Goal: Task Accomplishment & Management: Manage account settings

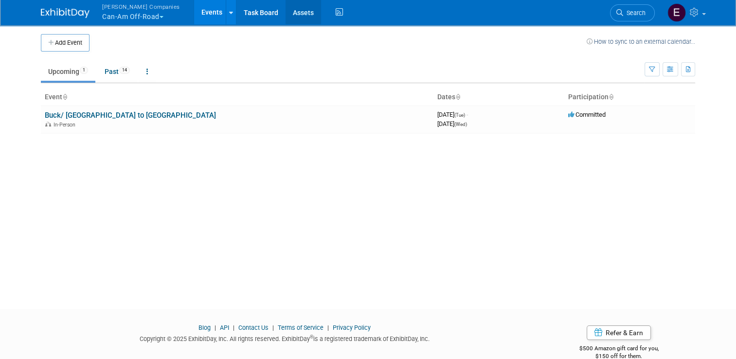
click at [286, 19] on link "Assets" at bounding box center [304, 12] width 36 height 24
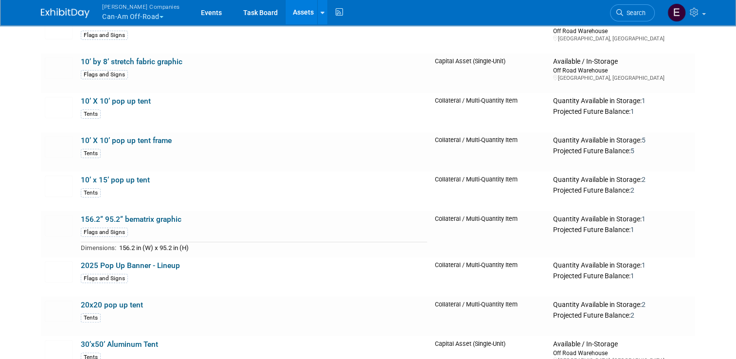
scroll to position [261, 0]
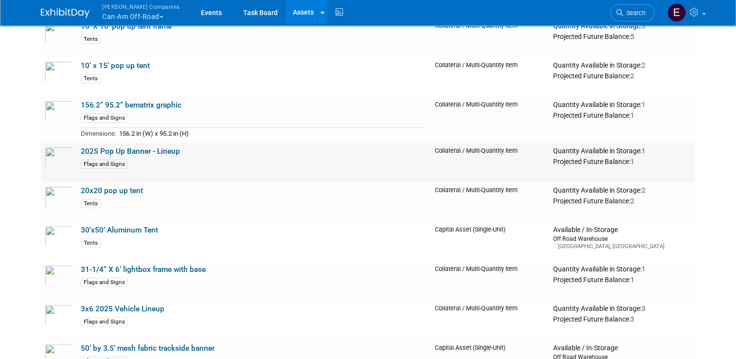
click at [199, 153] on td "2025 Pop Up Banner - Lineup Flags and Signs" at bounding box center [254, 162] width 354 height 39
click at [134, 150] on link "2025 Pop Up Banner - Lineup" at bounding box center [130, 151] width 99 height 9
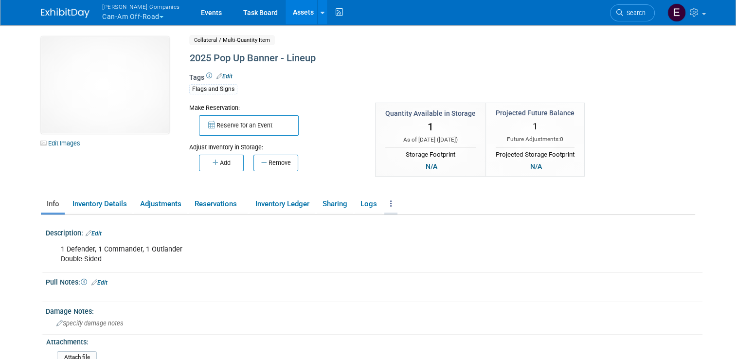
click at [388, 205] on link at bounding box center [391, 204] width 13 height 17
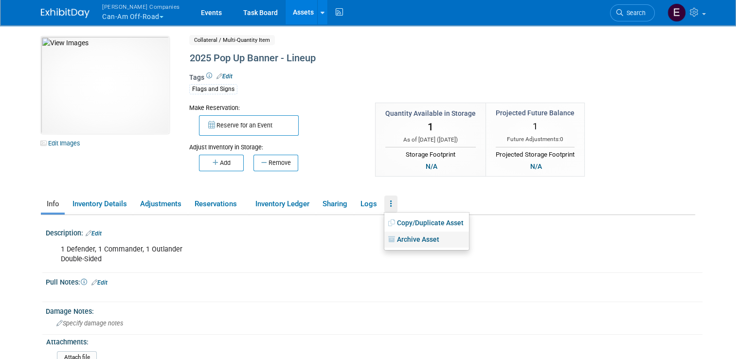
click at [402, 242] on link "Archive Asset" at bounding box center [427, 240] width 85 height 17
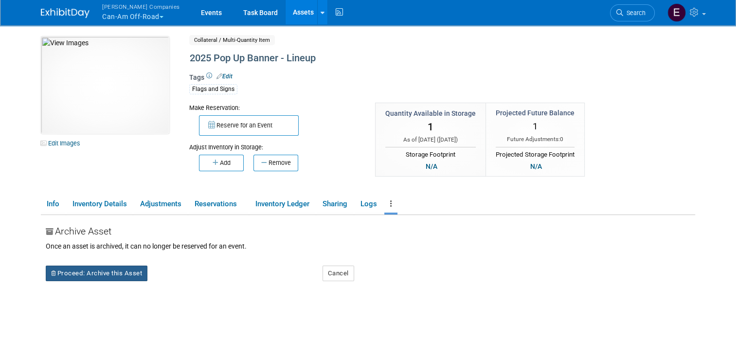
click at [127, 274] on button "Proceed: Archive this Asset" at bounding box center [97, 274] width 102 height 16
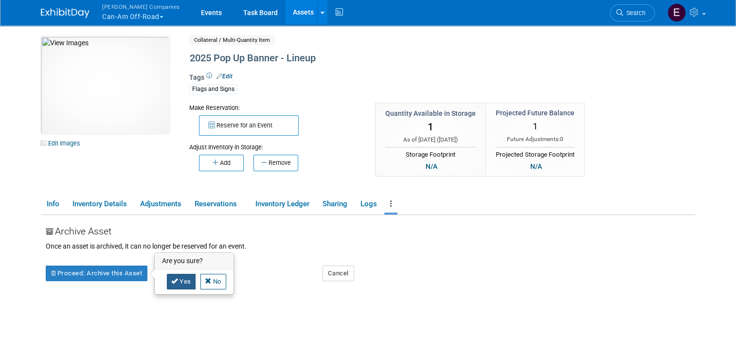
click at [180, 281] on link "Yes" at bounding box center [181, 282] width 29 height 16
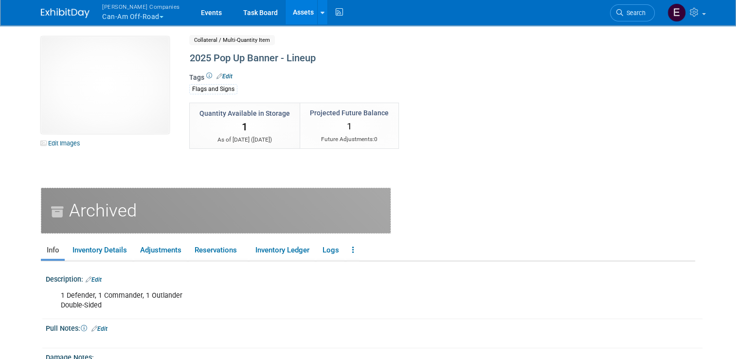
click at [286, 11] on link "Assets" at bounding box center [304, 12] width 36 height 24
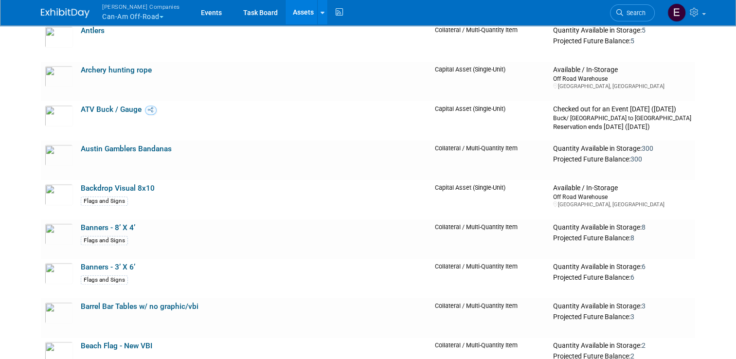
scroll to position [946, 0]
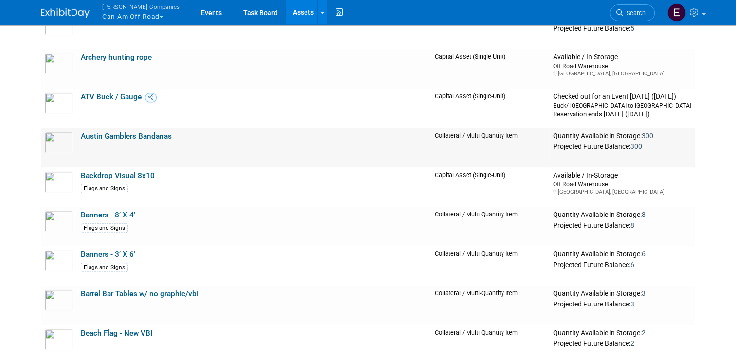
click at [135, 134] on link "Austin Gamblers Bandanas" at bounding box center [126, 136] width 91 height 9
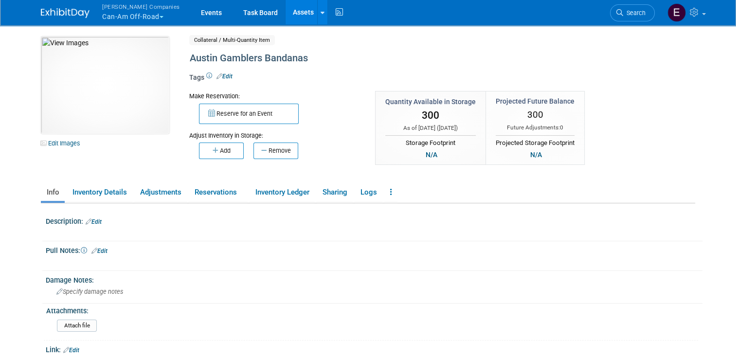
click at [219, 74] on link "Edit" at bounding box center [225, 76] width 16 height 7
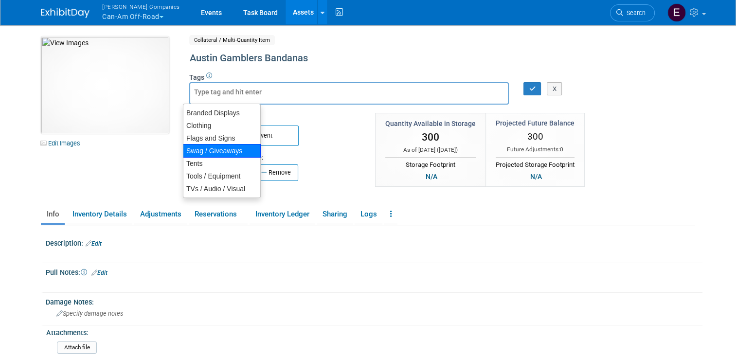
click at [218, 149] on div "Swag / Giveaways" at bounding box center [222, 151] width 78 height 14
type input "Swag / Giveaways"
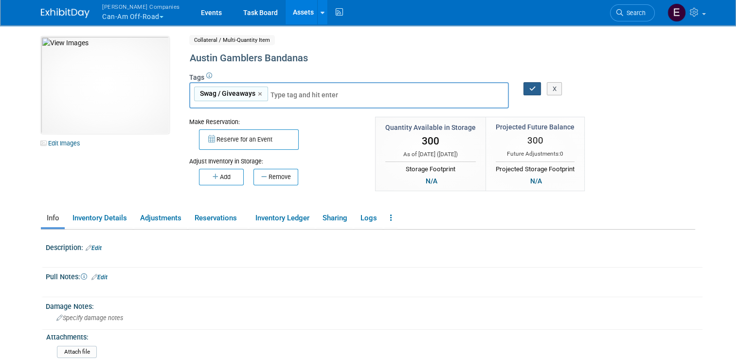
click at [527, 89] on button "button" at bounding box center [533, 89] width 18 height 14
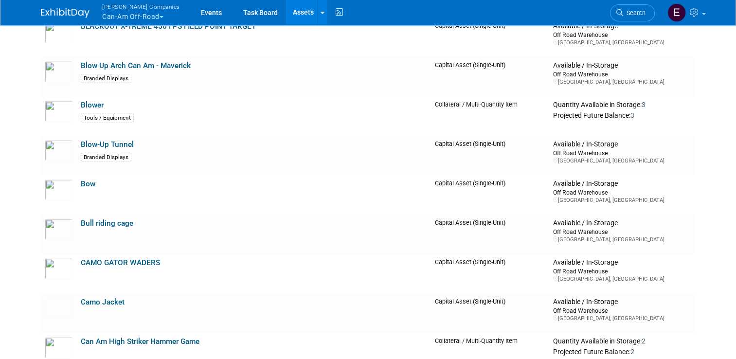
scroll to position [2096, 0]
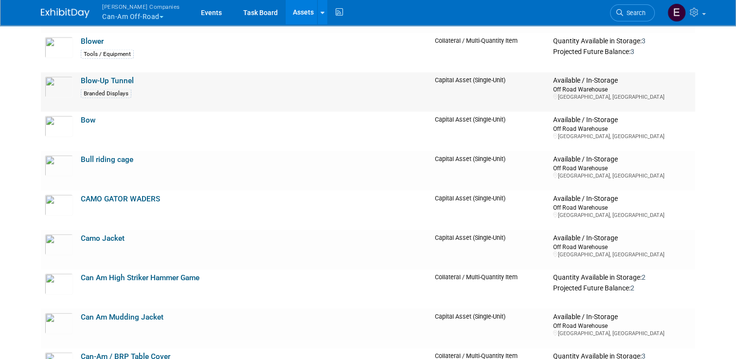
click at [103, 78] on link "Blow-Up Tunnel" at bounding box center [107, 80] width 53 height 9
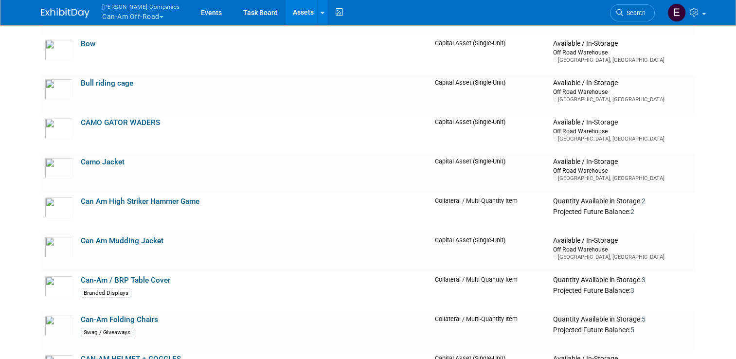
scroll to position [2174, 0]
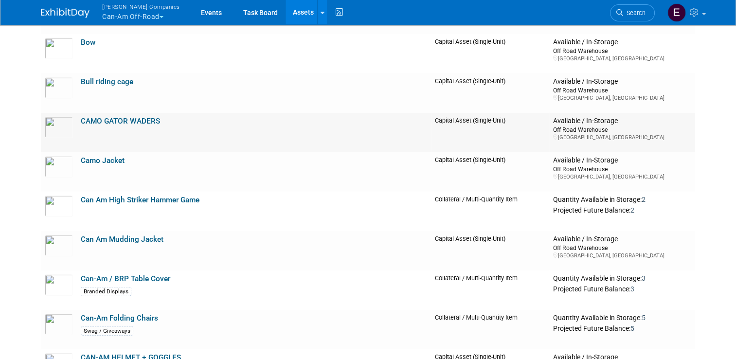
click at [93, 122] on link "CAMO GATOR WADERS" at bounding box center [120, 121] width 79 height 9
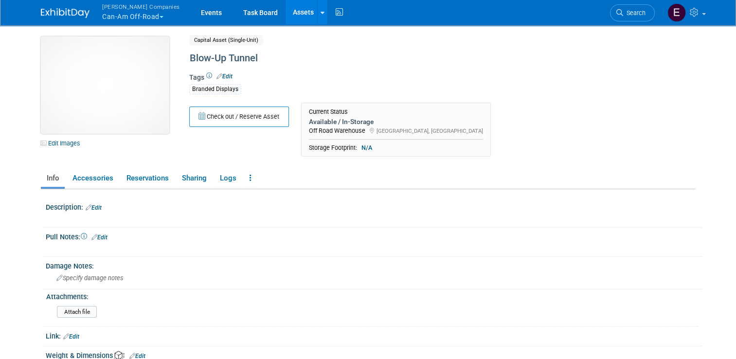
click at [117, 92] on img at bounding box center [105, 85] width 129 height 97
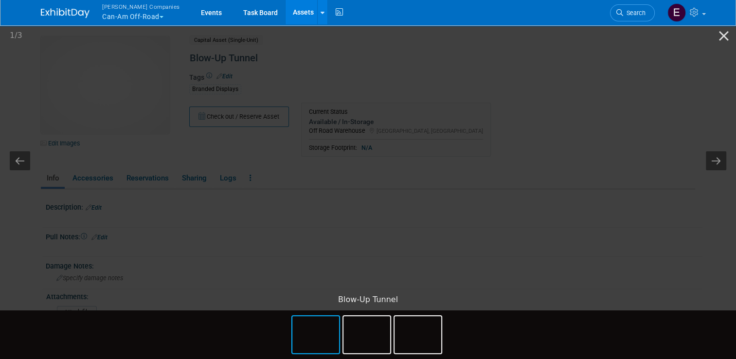
click at [120, 148] on picture at bounding box center [368, 156] width 736 height 267
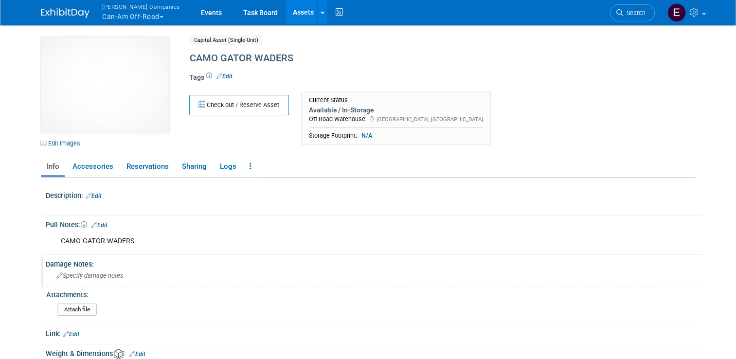
click at [57, 276] on span "Specify damage notes" at bounding box center [89, 275] width 67 height 7
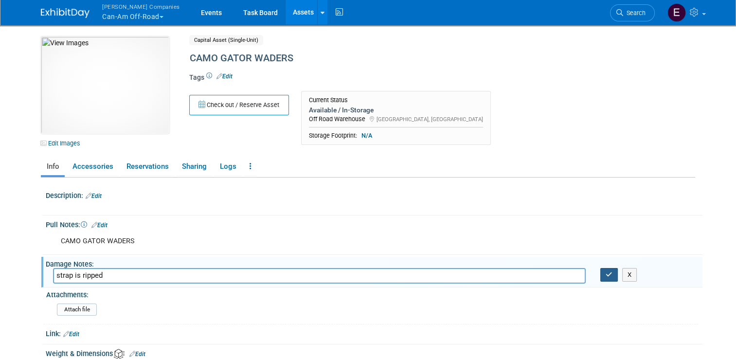
type input "strap is ripped"
click at [611, 276] on icon "button" at bounding box center [609, 275] width 7 height 6
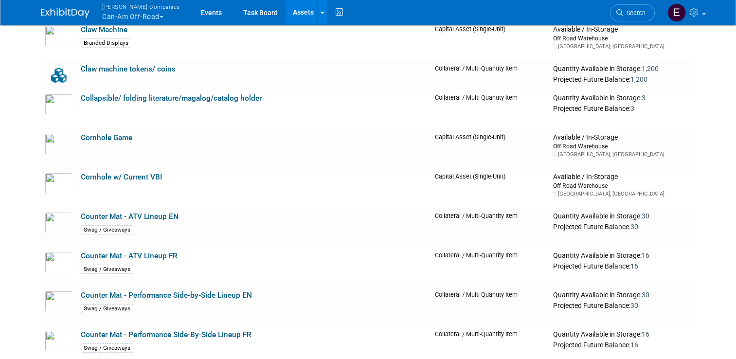
scroll to position [3148, 0]
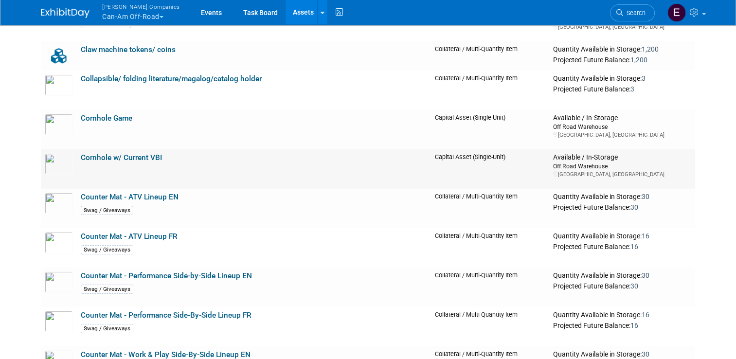
click at [92, 156] on link "Cornhole w/ Current VBI" at bounding box center [121, 157] width 81 height 9
click at [101, 118] on link "Cornhole Game" at bounding box center [107, 118] width 52 height 9
click at [89, 157] on link "Cornhole w/ Current VBI" at bounding box center [121, 157] width 81 height 9
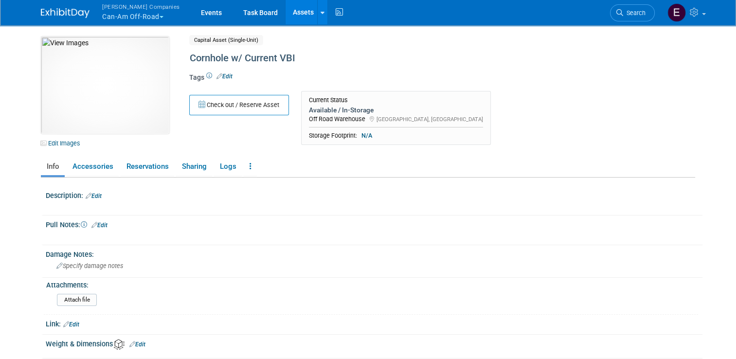
click at [251, 164] on ul "Info Accessories Reservations Sharing Logs Reservation Policy Copy/Duplicate As…" at bounding box center [368, 167] width 655 height 20
click at [250, 165] on icon at bounding box center [251, 166] width 2 height 7
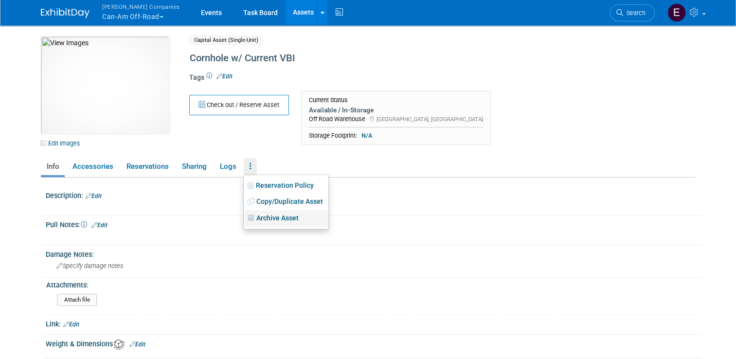
click at [263, 220] on link "Archive Asset" at bounding box center [286, 218] width 85 height 17
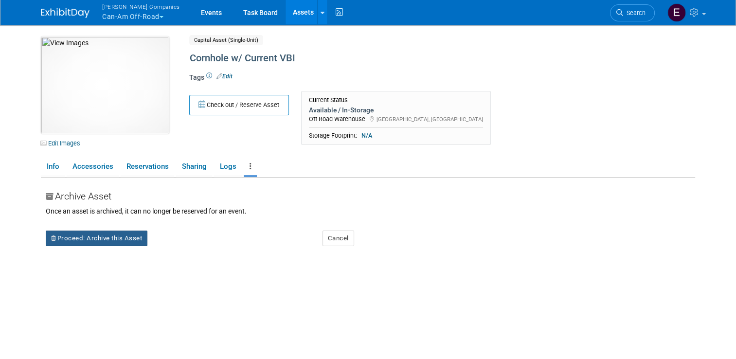
click at [123, 237] on button "Proceed: Archive this Asset" at bounding box center [97, 239] width 102 height 16
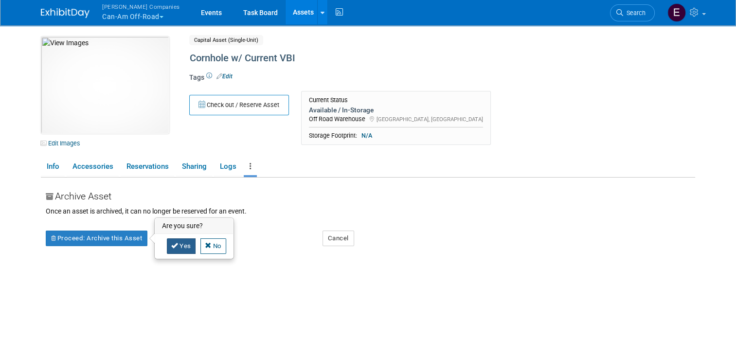
click at [177, 251] on link "Yes" at bounding box center [181, 247] width 29 height 16
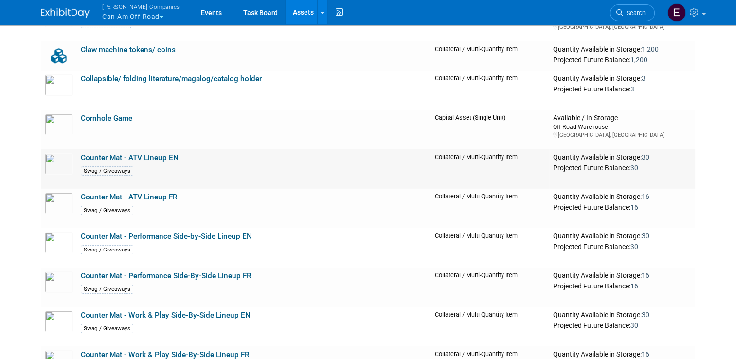
click at [125, 157] on link "Counter Mat - ATV Lineup EN" at bounding box center [130, 157] width 98 height 9
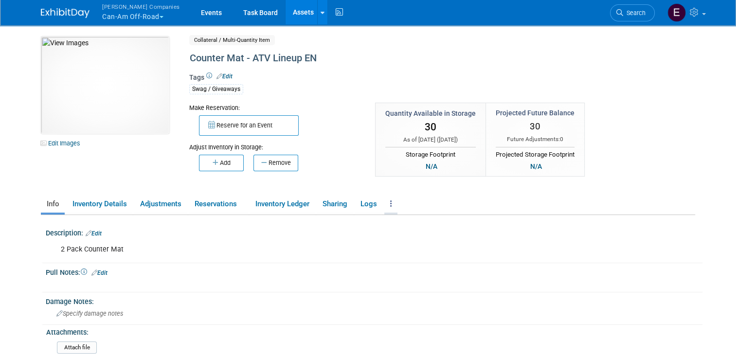
click at [392, 204] on link at bounding box center [391, 204] width 13 height 17
click at [407, 242] on link "Archive Asset" at bounding box center [427, 240] width 85 height 17
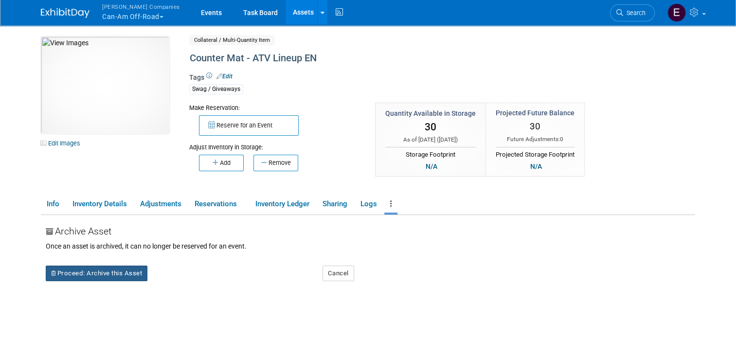
click at [68, 274] on button "Proceed: Archive this Asset" at bounding box center [97, 274] width 102 height 16
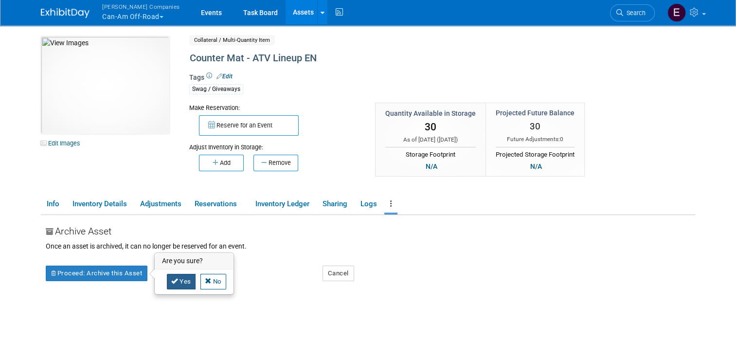
click at [180, 276] on link "Yes" at bounding box center [181, 282] width 29 height 16
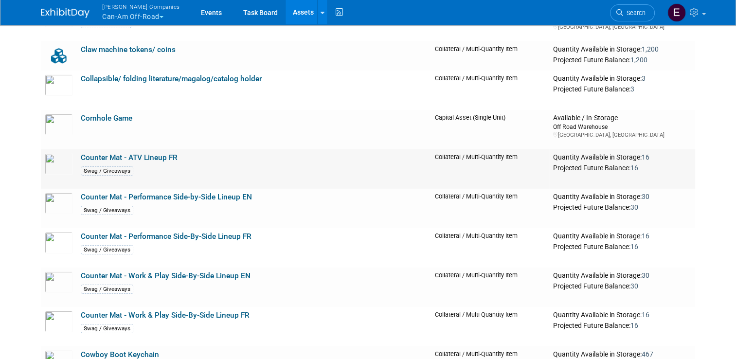
click at [144, 157] on link "Counter Mat - ATV Lineup FR" at bounding box center [129, 157] width 97 height 9
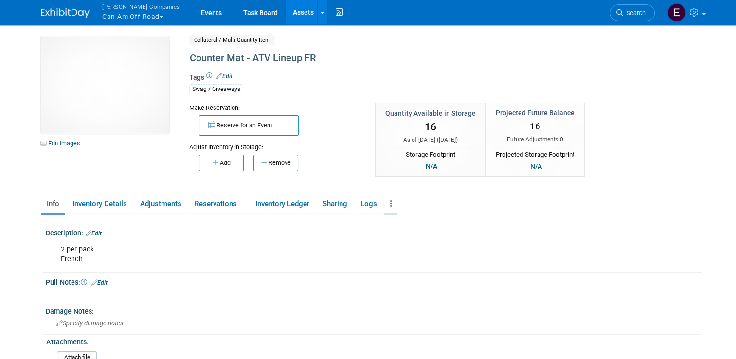
click at [385, 205] on link at bounding box center [391, 204] width 13 height 17
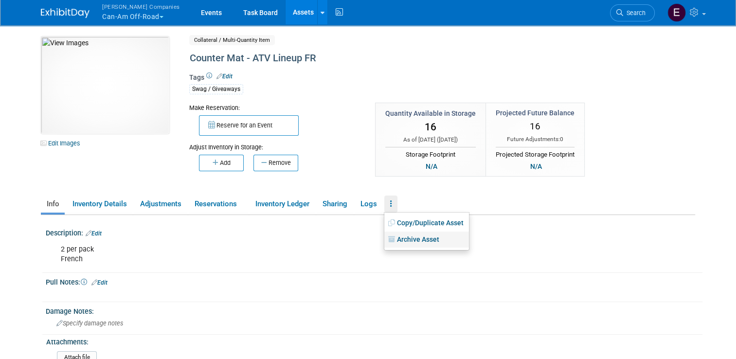
click at [408, 236] on link "Archive Asset" at bounding box center [427, 240] width 85 height 17
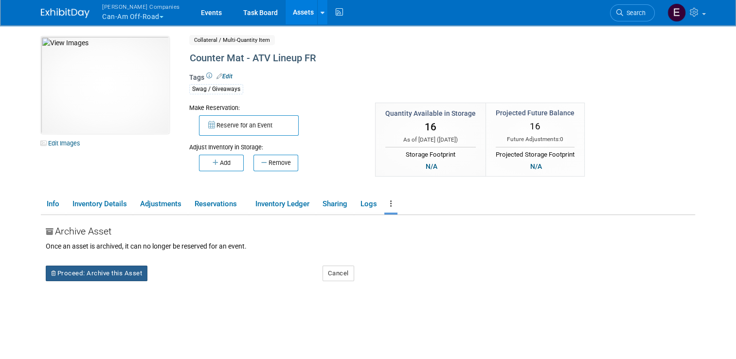
click at [124, 275] on button "Proceed: Archive this Asset" at bounding box center [97, 274] width 102 height 16
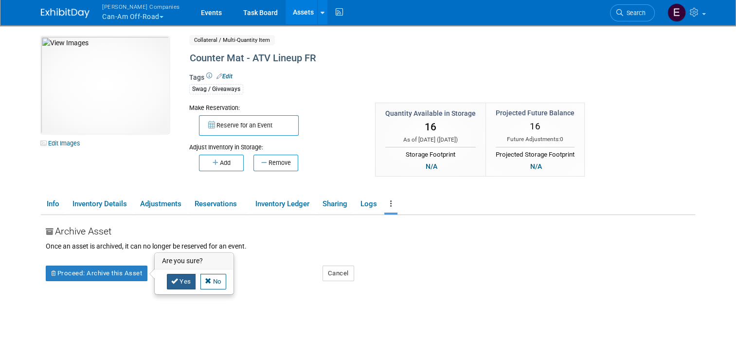
click at [177, 279] on link "Yes" at bounding box center [181, 282] width 29 height 16
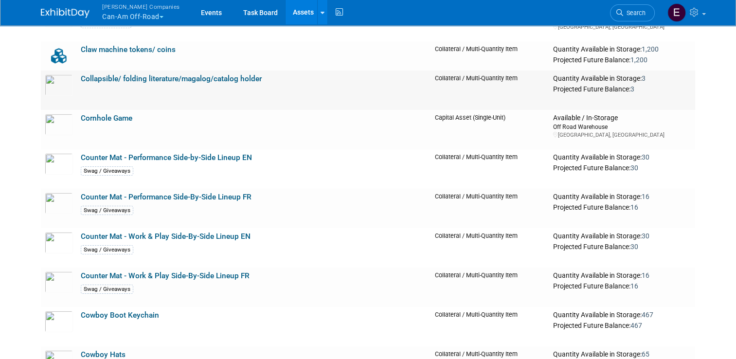
scroll to position [3148, 0]
click at [144, 157] on link "Counter Mat - Performance Side-by-Side Lineup EN" at bounding box center [166, 157] width 171 height 9
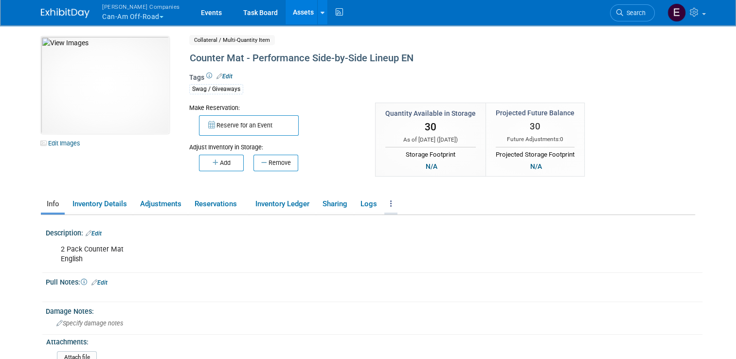
click at [385, 202] on link at bounding box center [391, 204] width 13 height 17
click at [420, 242] on link "Archive Asset" at bounding box center [427, 240] width 85 height 17
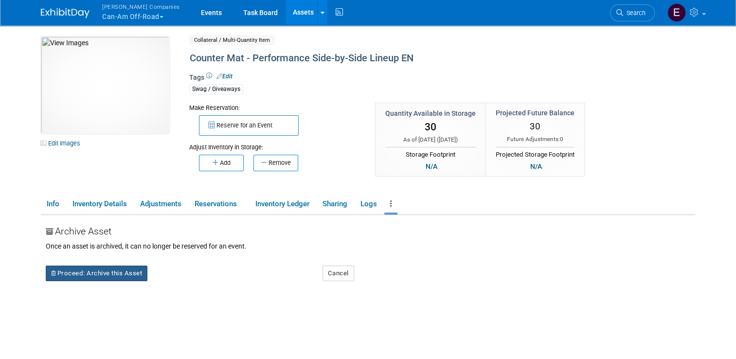
click at [133, 276] on button "Proceed: Archive this Asset" at bounding box center [97, 274] width 102 height 16
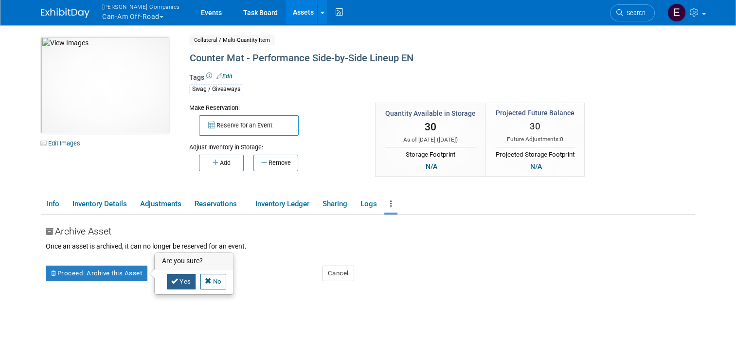
click at [181, 283] on link "Yes" at bounding box center [181, 282] width 29 height 16
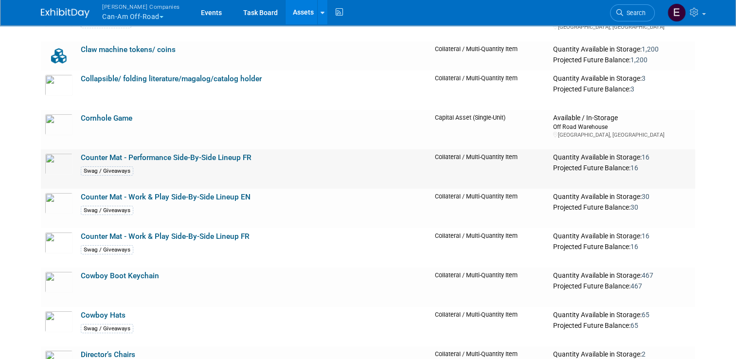
click at [149, 161] on link "Counter Mat - Performance Side-By-Side Lineup FR" at bounding box center [166, 157] width 171 height 9
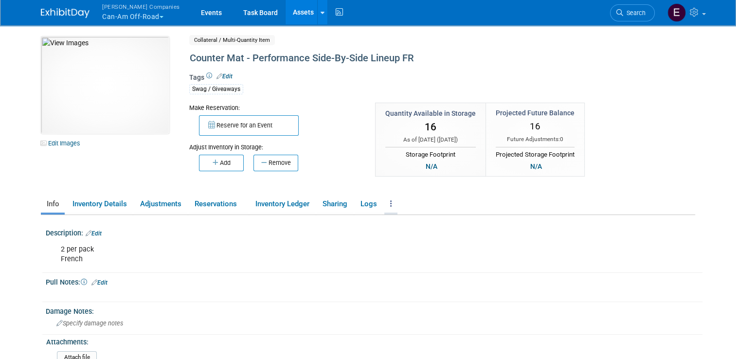
click at [385, 203] on link at bounding box center [391, 204] width 13 height 17
click at [430, 242] on link "Archive Asset" at bounding box center [427, 240] width 85 height 17
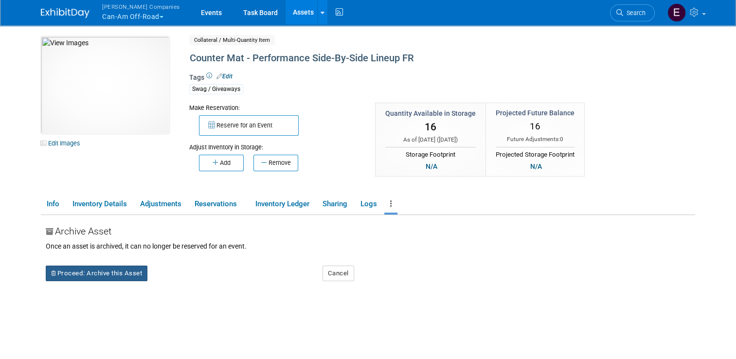
click at [127, 276] on button "Proceed: Archive this Asset" at bounding box center [97, 274] width 102 height 16
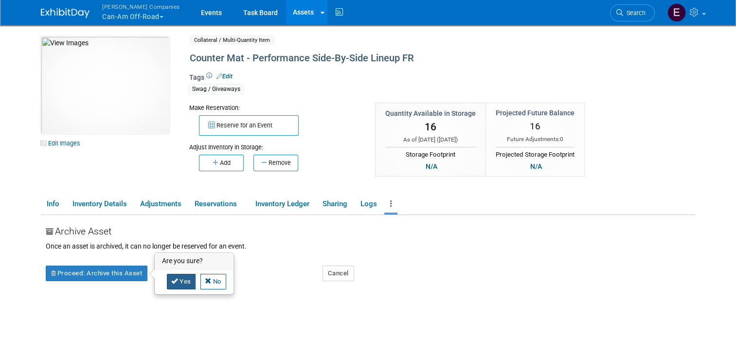
click at [179, 284] on link "Yes" at bounding box center [181, 282] width 29 height 16
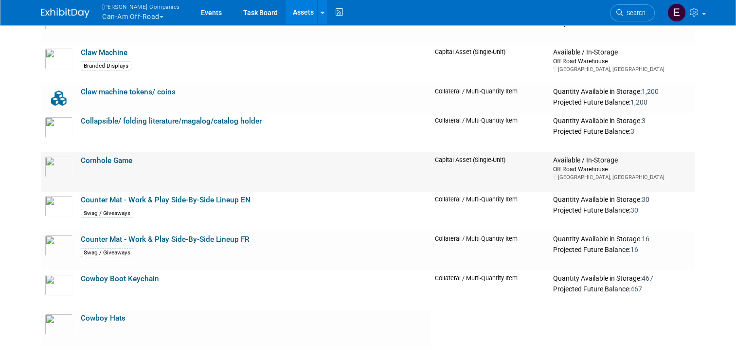
scroll to position [3148, 0]
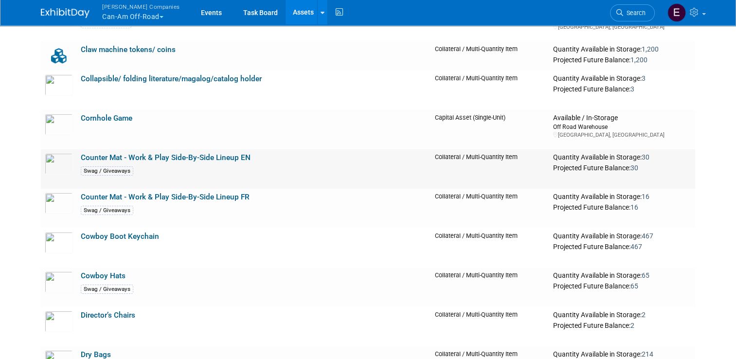
click at [140, 153] on link "Counter Mat - Work & Play Side-By-Side Lineup EN" at bounding box center [166, 157] width 170 height 9
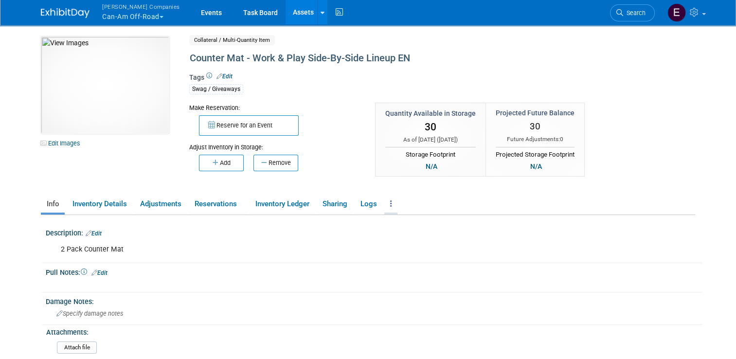
click at [385, 200] on link at bounding box center [391, 204] width 13 height 17
click at [421, 242] on link "Archive Asset" at bounding box center [427, 240] width 85 height 17
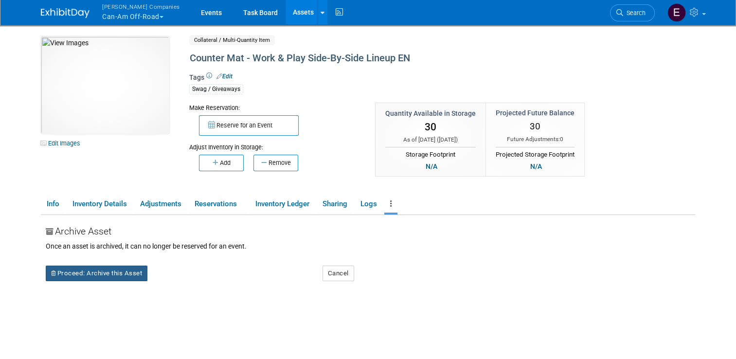
click at [103, 269] on button "Proceed: Archive this Asset" at bounding box center [97, 274] width 102 height 16
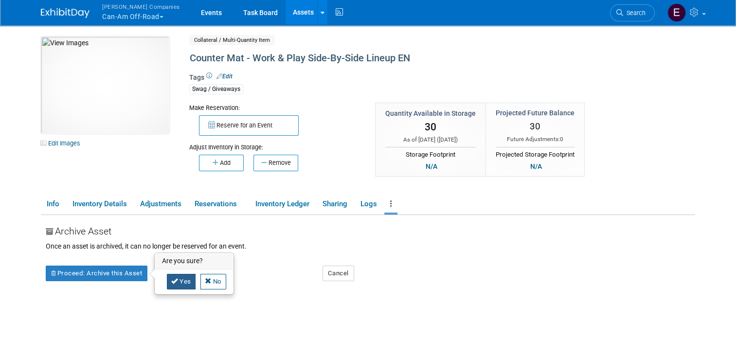
click at [180, 283] on link "Yes" at bounding box center [181, 282] width 29 height 16
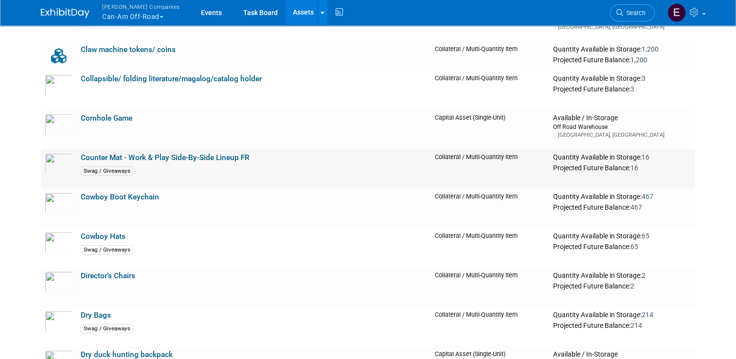
click at [132, 157] on link "Counter Mat - Work & Play Side-By-Side Lineup FR" at bounding box center [165, 157] width 169 height 9
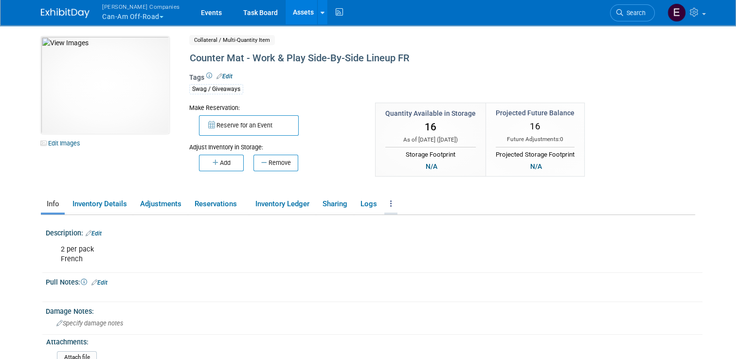
click at [385, 199] on link at bounding box center [391, 204] width 13 height 17
click at [418, 244] on link "Archive Asset" at bounding box center [427, 240] width 85 height 17
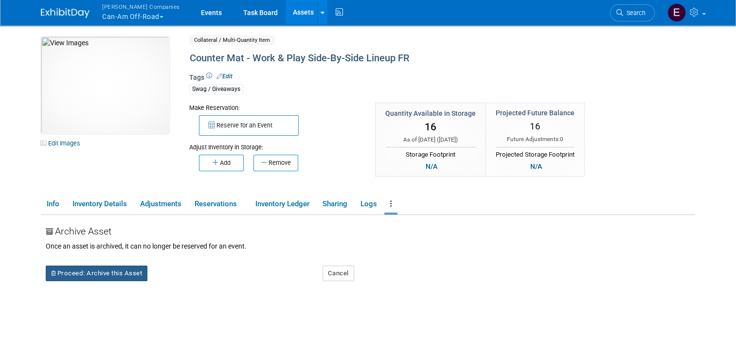
click at [115, 266] on button "Proceed: Archive this Asset" at bounding box center [97, 274] width 102 height 16
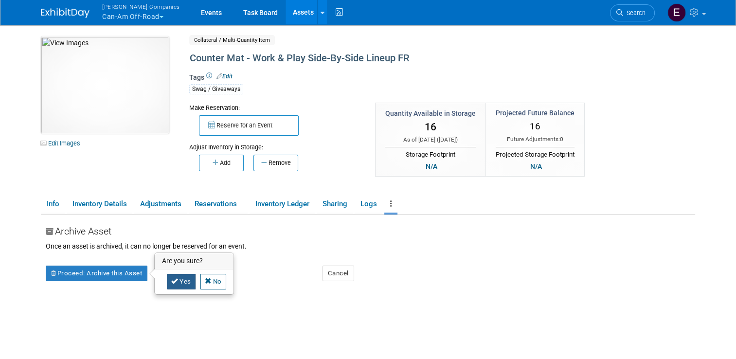
click at [175, 285] on link "Yes" at bounding box center [181, 282] width 29 height 16
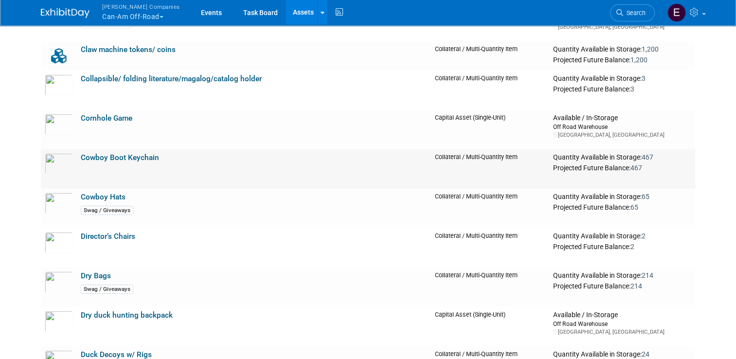
click at [101, 154] on link "Cowboy Boot Keychain" at bounding box center [120, 157] width 78 height 9
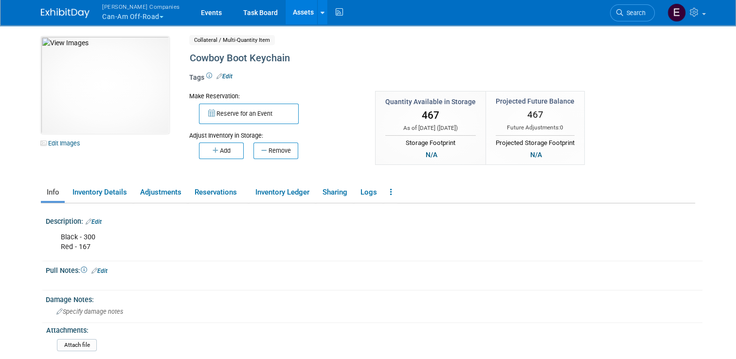
click at [220, 74] on link "Edit" at bounding box center [225, 76] width 16 height 7
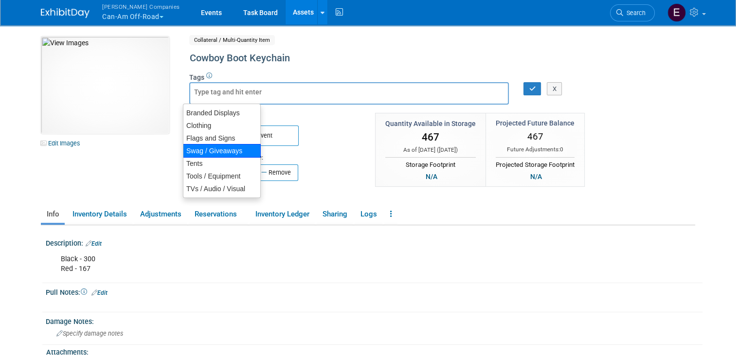
click at [220, 144] on div "Swag / Giveaways" at bounding box center [222, 151] width 78 height 14
type input "Swag / Giveaways"
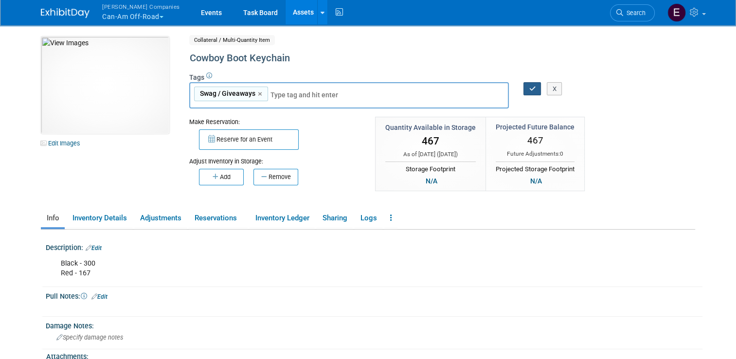
click at [531, 90] on icon "button" at bounding box center [532, 89] width 7 height 6
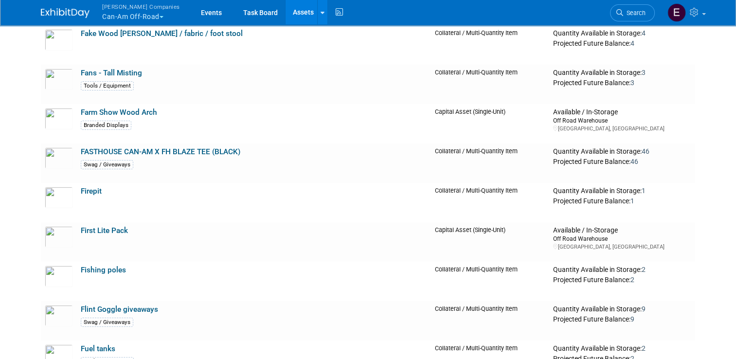
scroll to position [3693, 0]
